Goal: Information Seeking & Learning: Learn about a topic

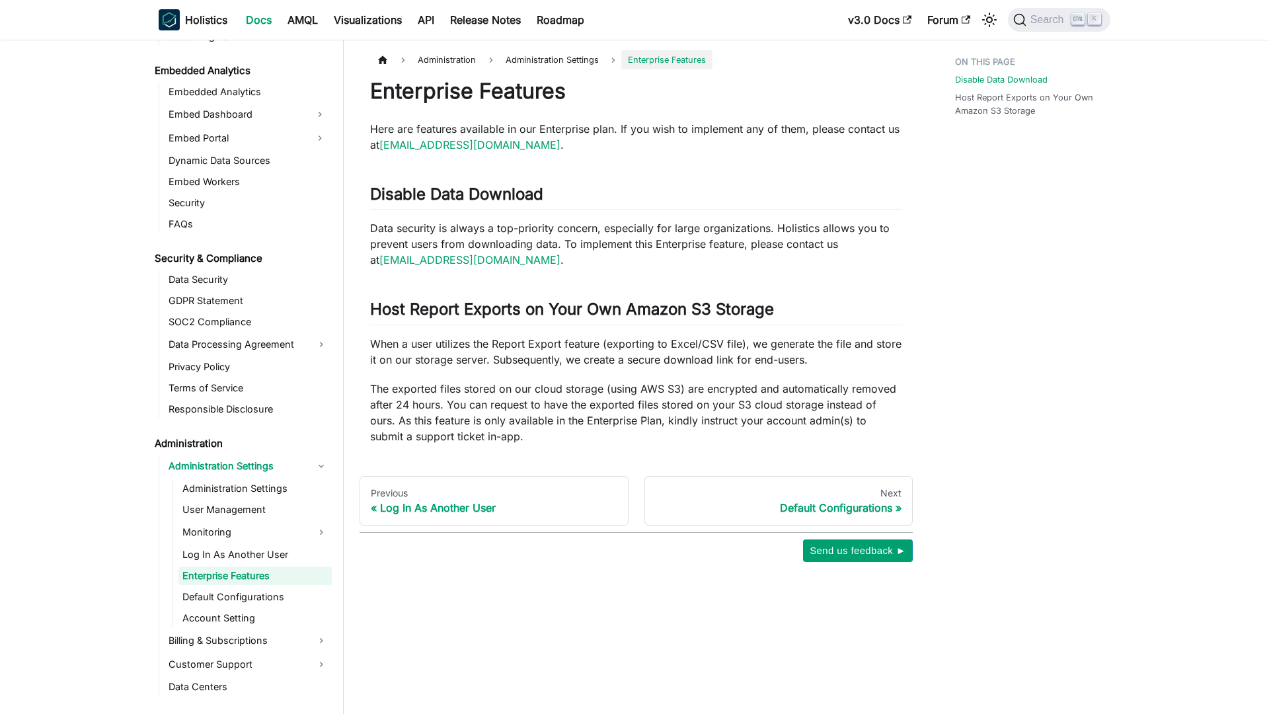
scroll to position [1385, 0]
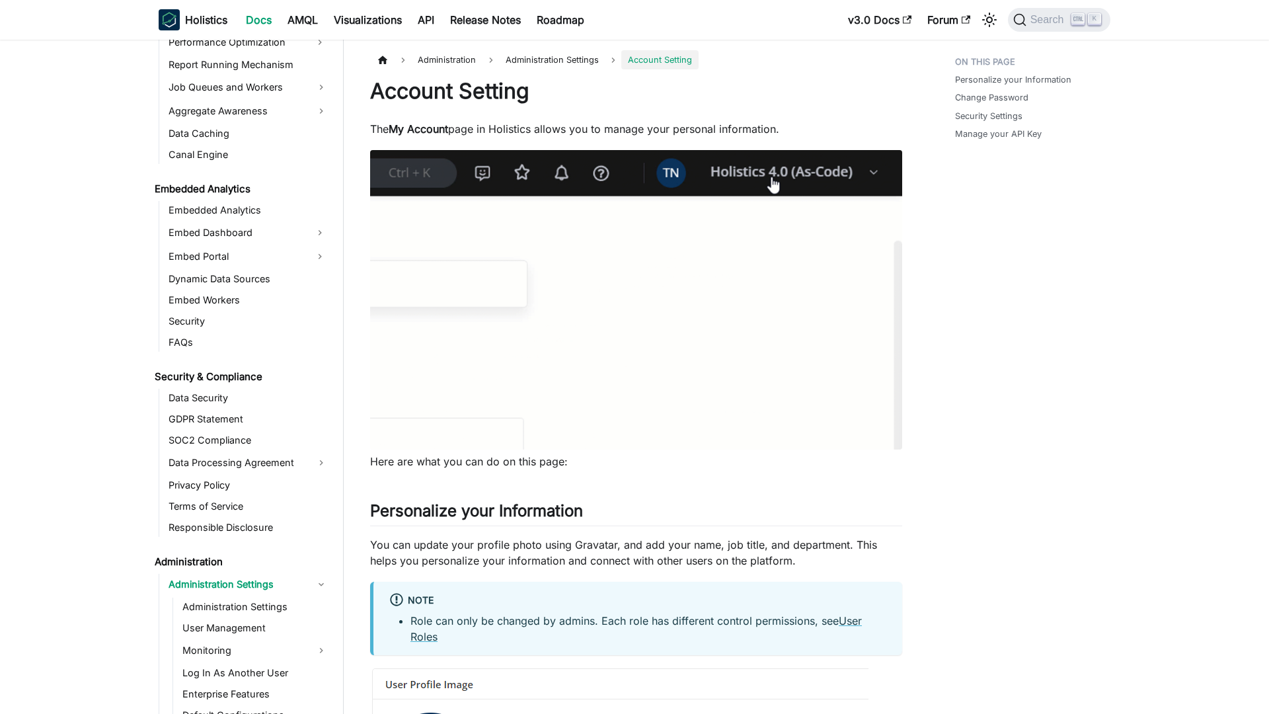
scroll to position [1428, 0]
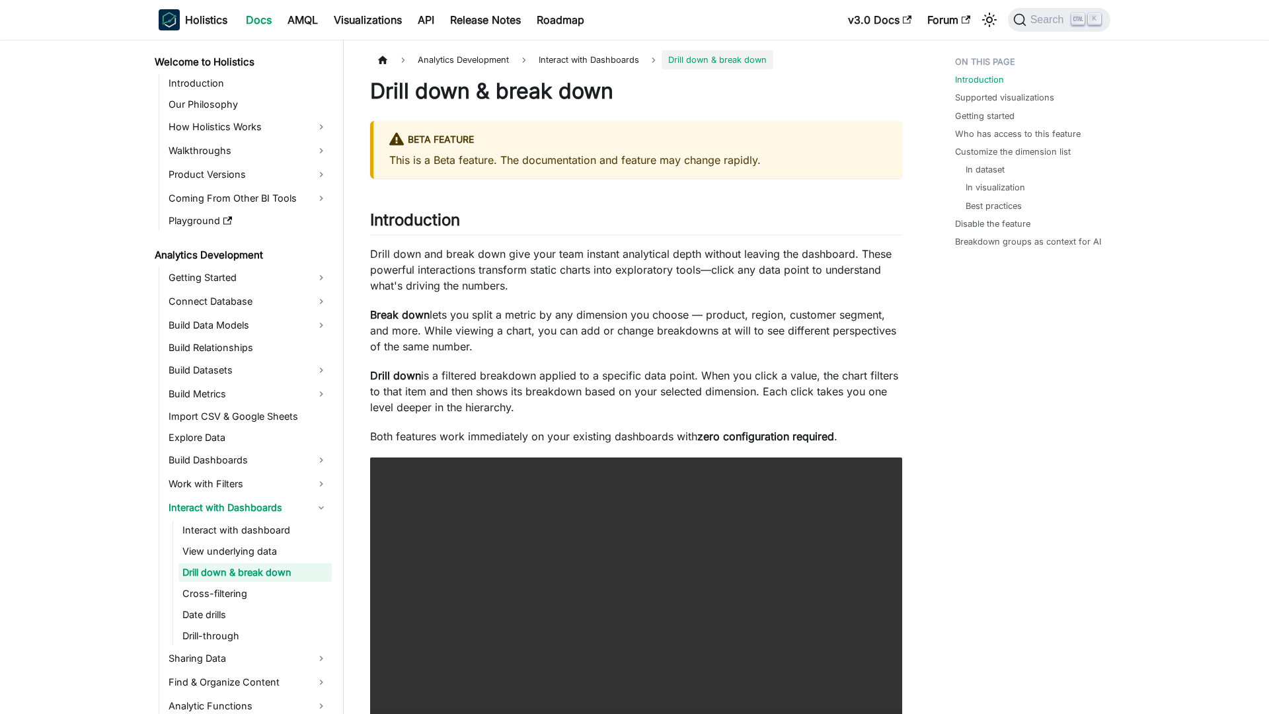
scroll to position [3, 0]
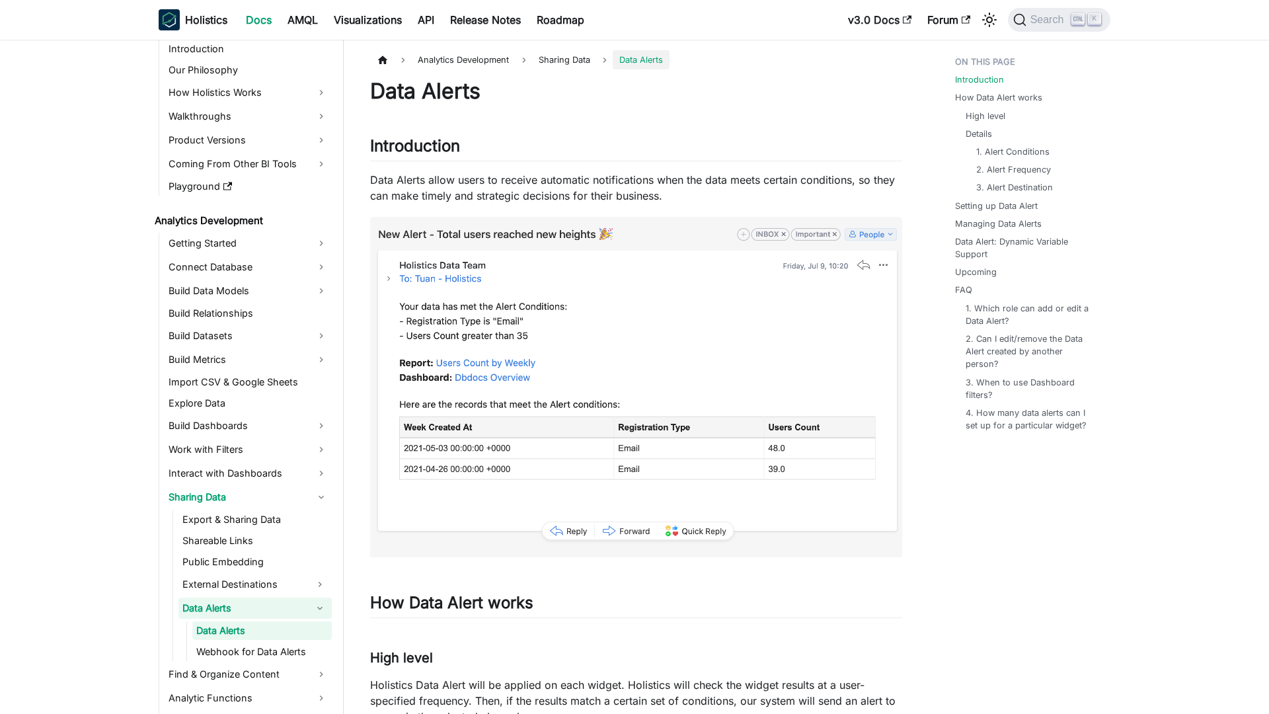
scroll to position [95, 0]
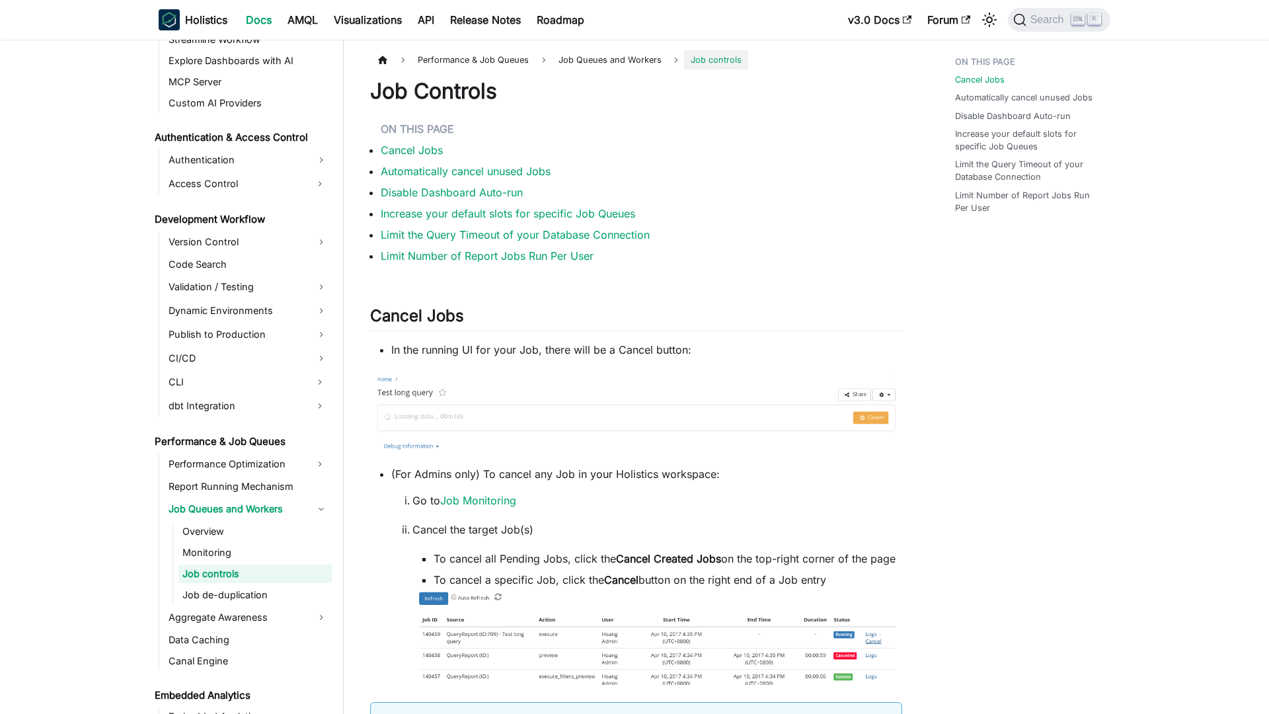
scroll to position [843, 0]
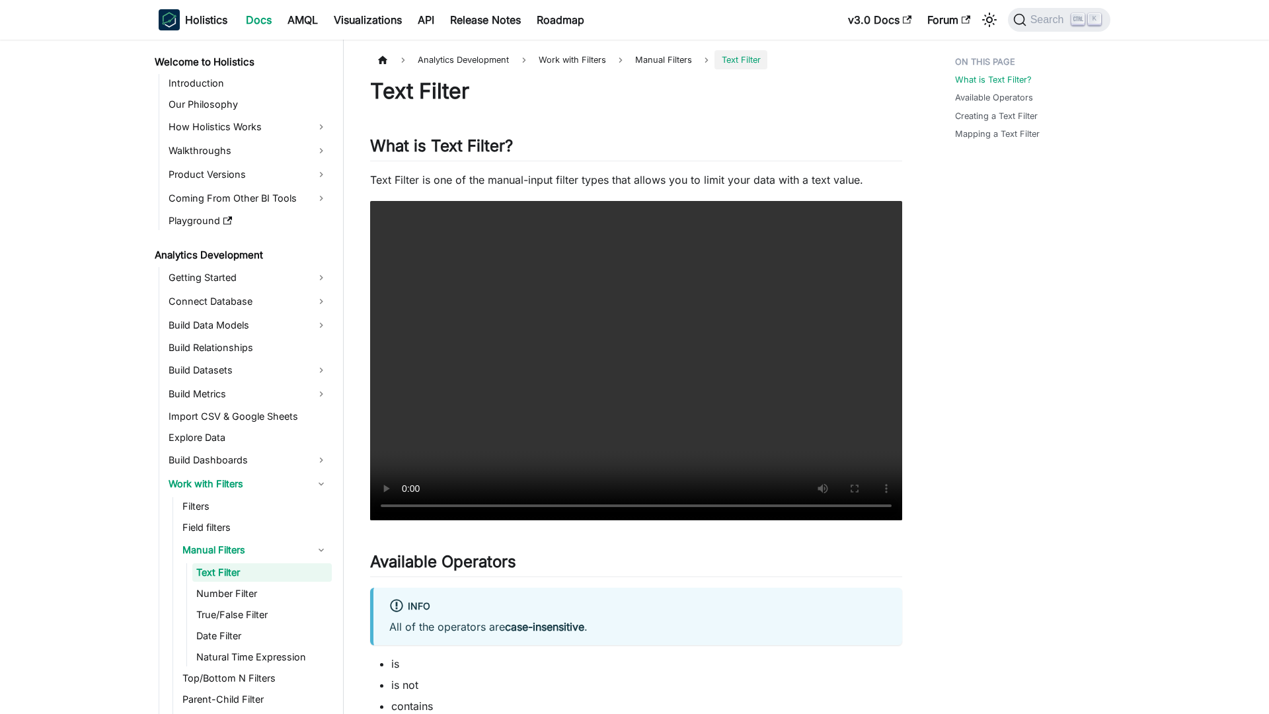
scroll to position [3, 0]
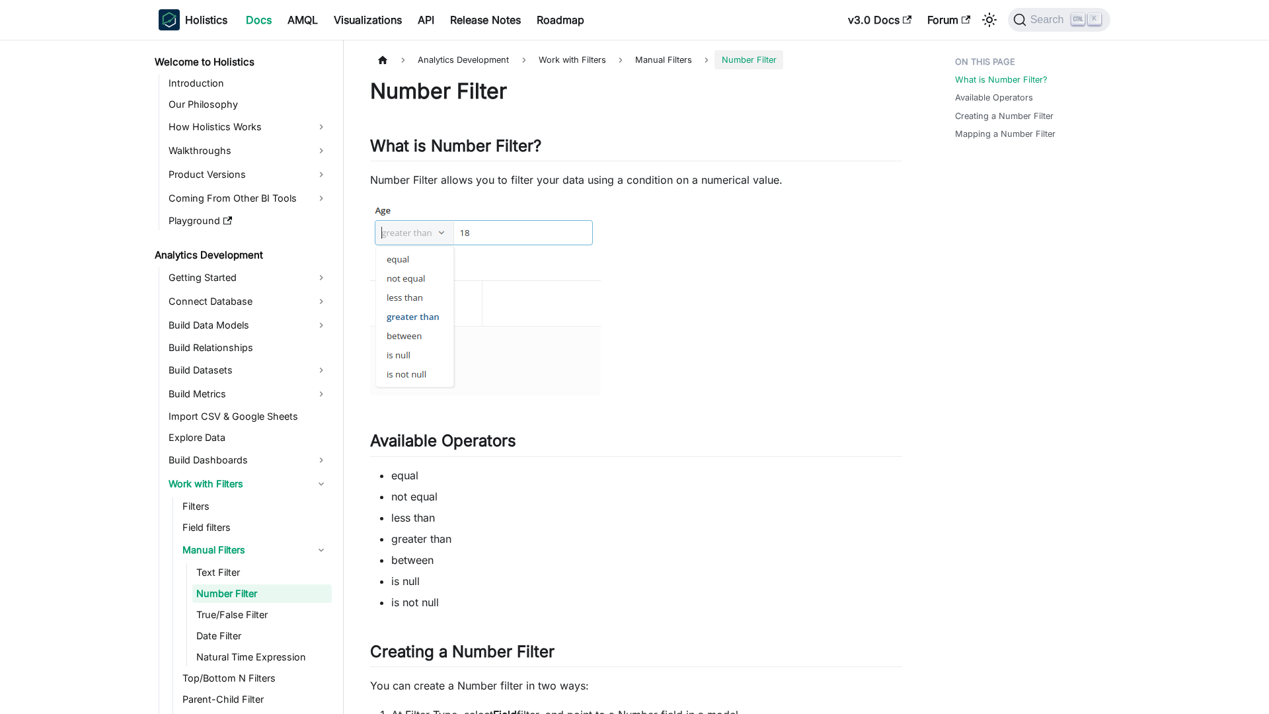
scroll to position [24, 0]
